Goal: Information Seeking & Learning: Learn about a topic

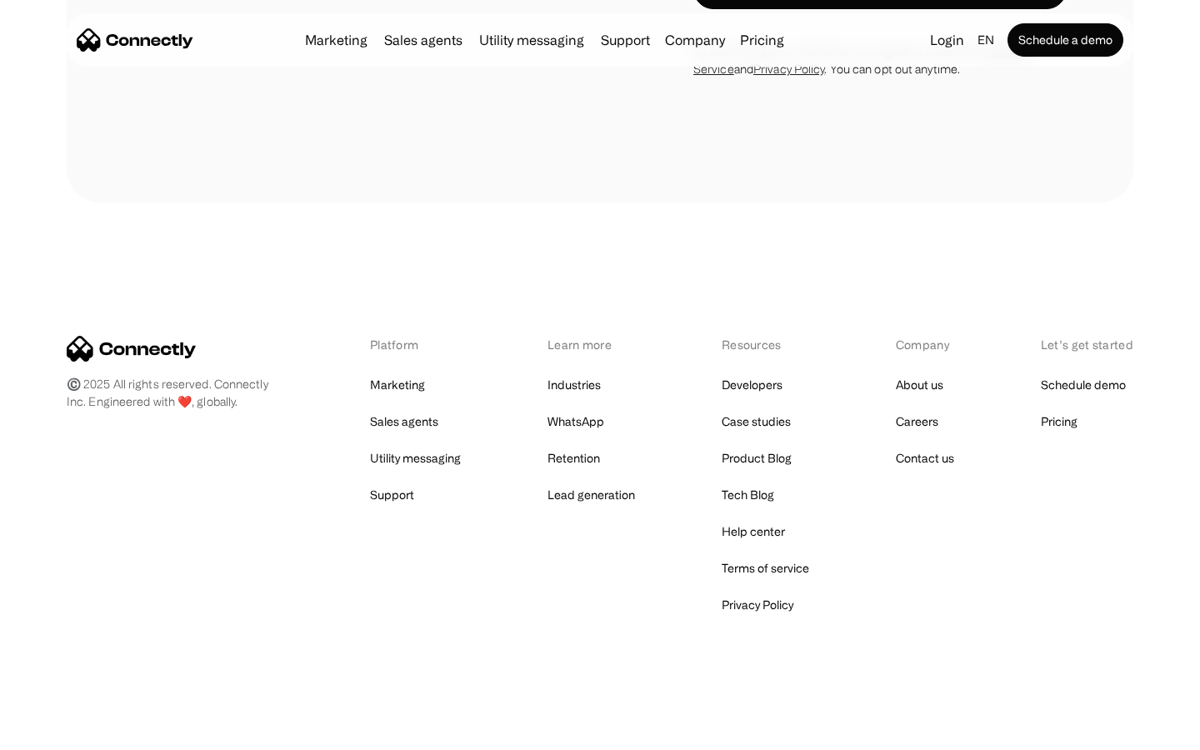
scroll to position [1406, 0]
